Goal: Navigation & Orientation: Find specific page/section

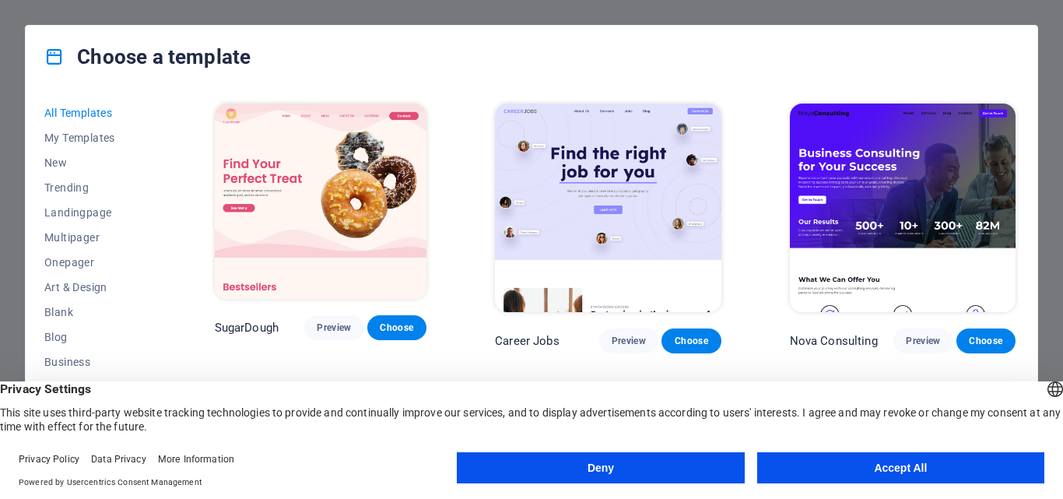
click at [872, 459] on button "Accept All" at bounding box center [900, 467] width 287 height 31
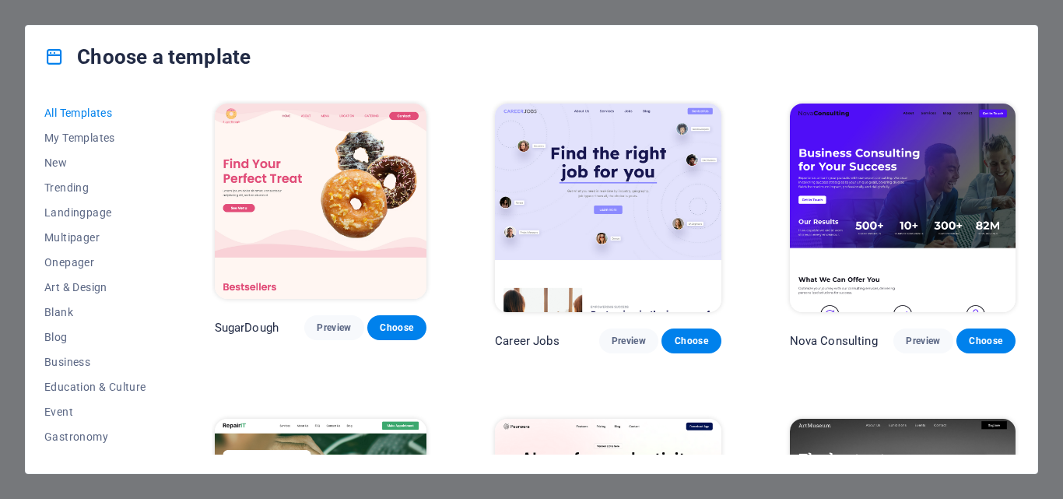
click at [1053, 137] on div "Choose a template All Templates My Templates New Trending Landingpage Multipage…" at bounding box center [531, 249] width 1063 height 499
click at [1043, 30] on div "Choose a template All Templates My Templates New Trending Landingpage Multipage…" at bounding box center [531, 249] width 1063 height 499
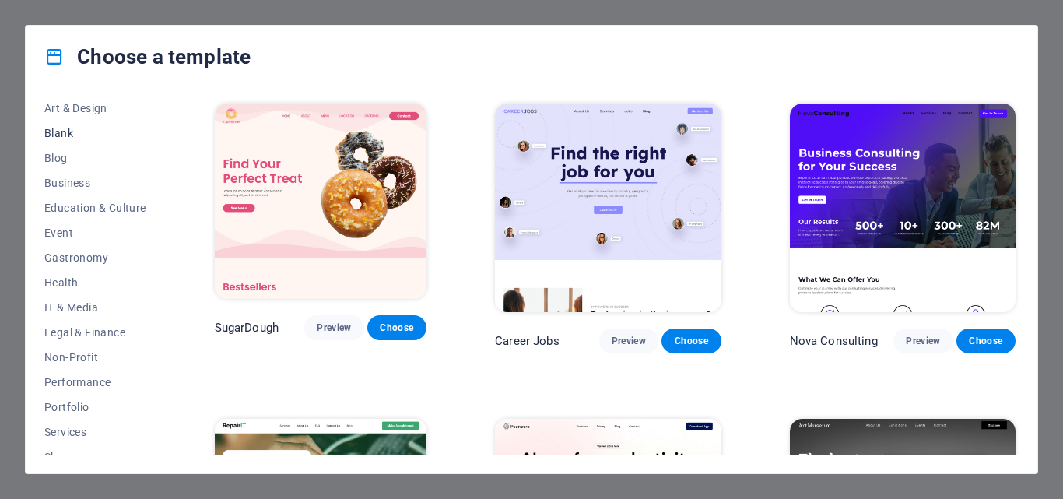
scroll to position [293, 0]
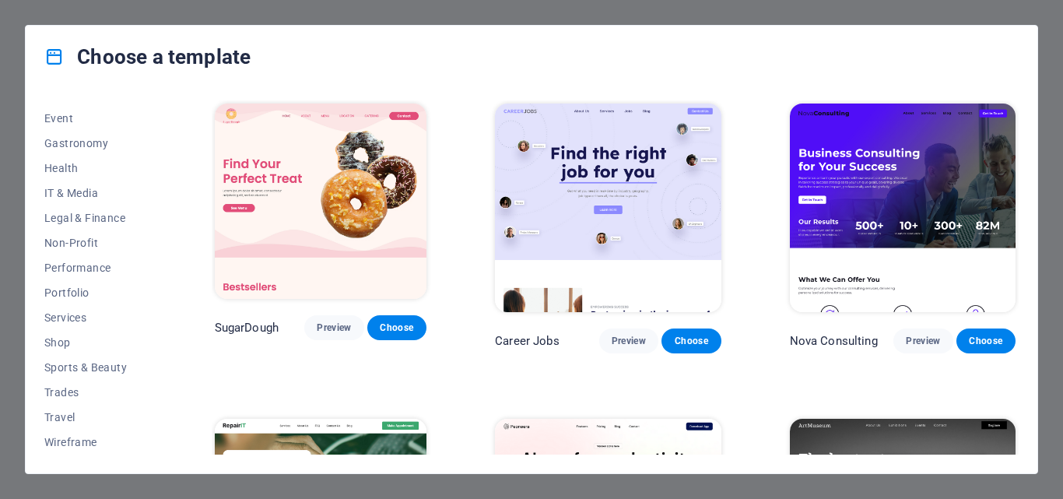
click at [5, 297] on div "Choose a template All Templates My Templates New Trending Landingpage Multipage…" at bounding box center [531, 249] width 1063 height 499
click at [295, 19] on div "Choose a template All Templates My Templates New Trending Landingpage Multipage…" at bounding box center [531, 249] width 1063 height 499
